Goal: Find contact information: Find contact information

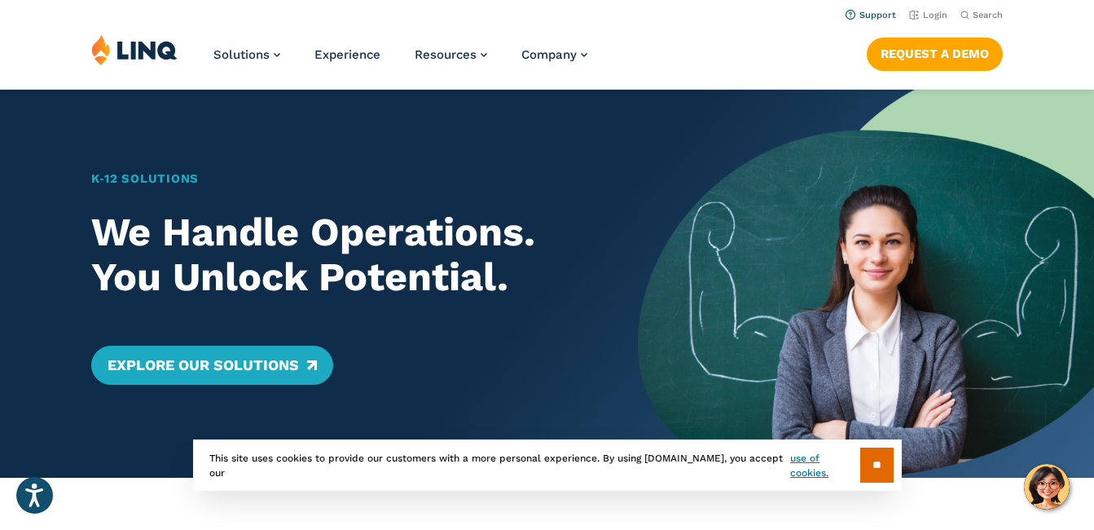
click at [868, 19] on link "Support" at bounding box center [871, 15] width 51 height 11
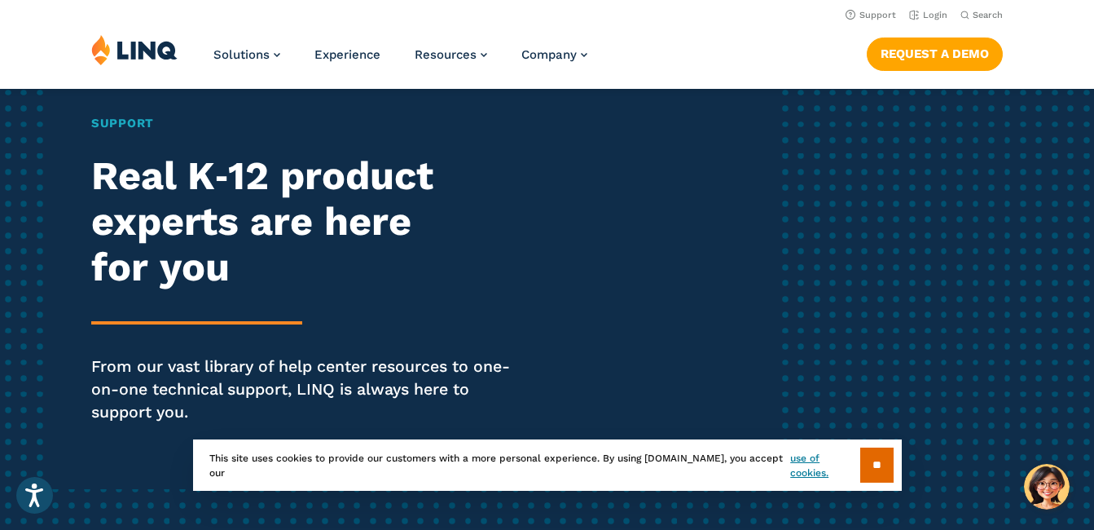
scroll to position [129, 0]
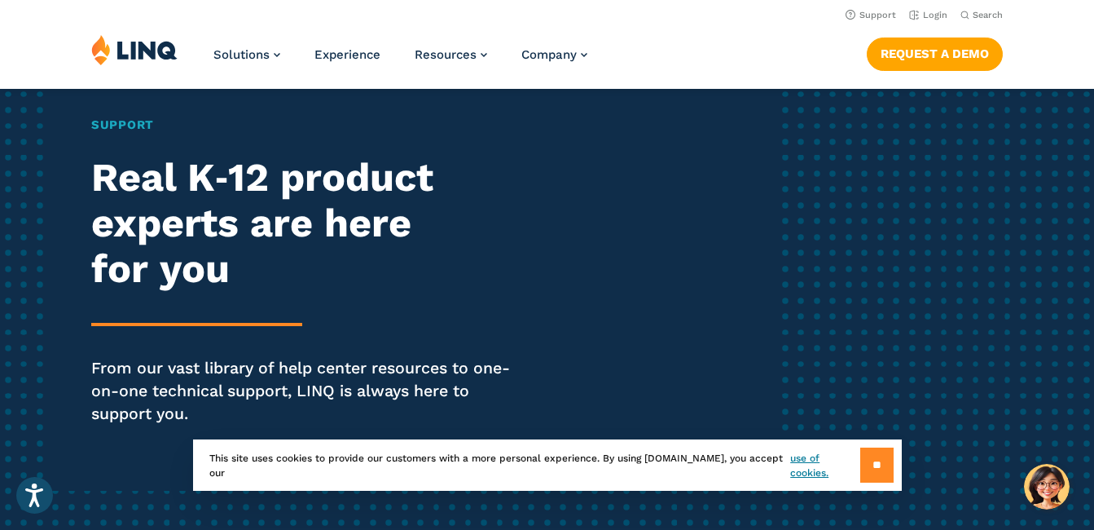
click at [868, 464] on input "**" at bounding box center [876, 464] width 33 height 35
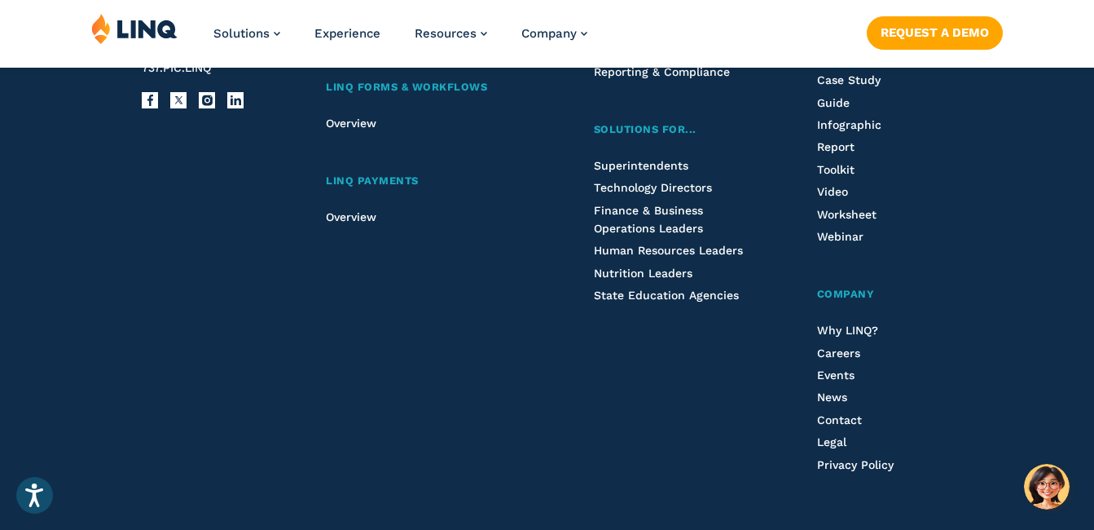
scroll to position [2637, 0]
click at [844, 412] on span "Contact" at bounding box center [839, 418] width 45 height 13
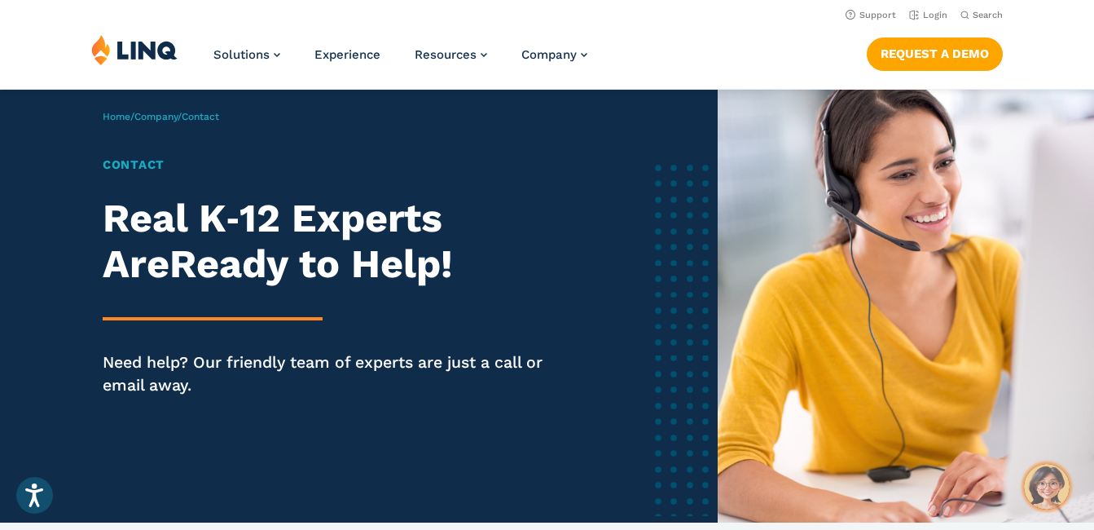
click at [1042, 477] on img "Hello, have a question? Let’s chat." at bounding box center [1047, 487] width 46 height 46
